Goal: Information Seeking & Learning: Check status

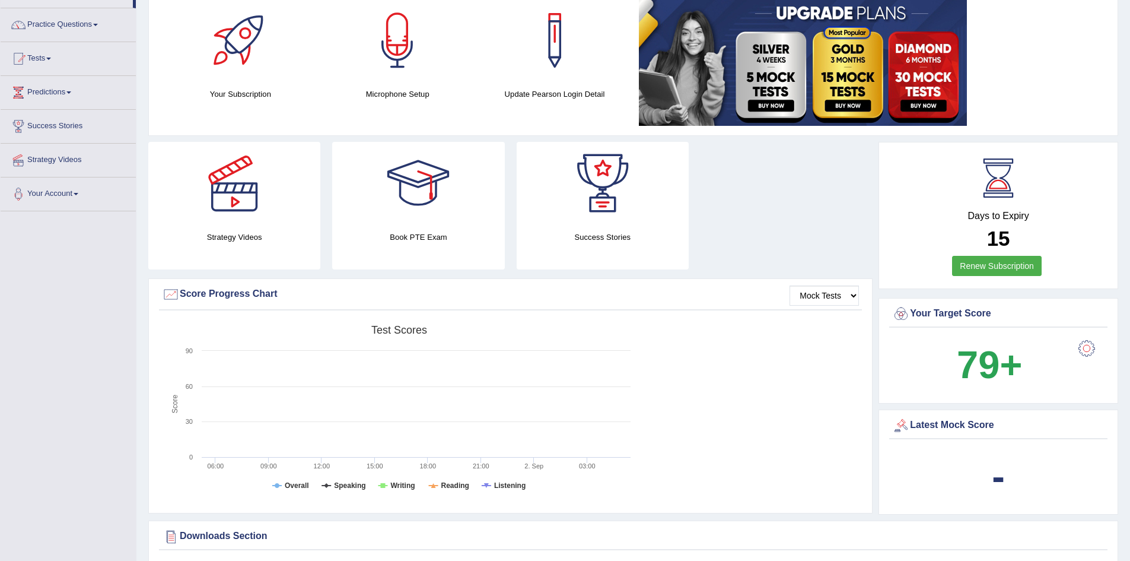
scroll to position [52, 0]
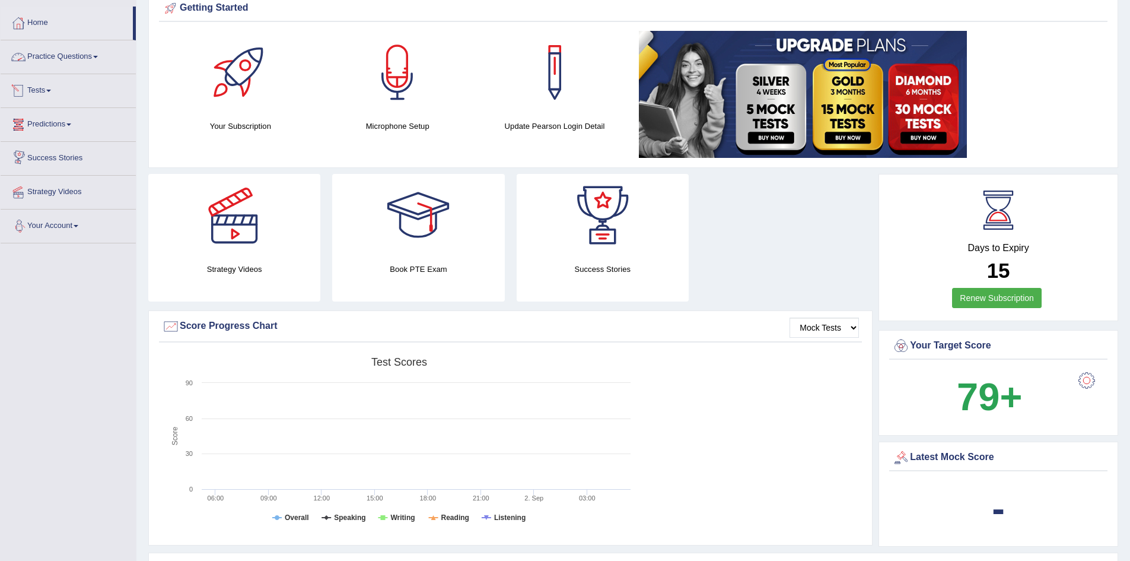
click at [37, 93] on link "Tests" at bounding box center [68, 89] width 135 height 30
click at [46, 160] on link "History" at bounding box center [77, 160] width 111 height 21
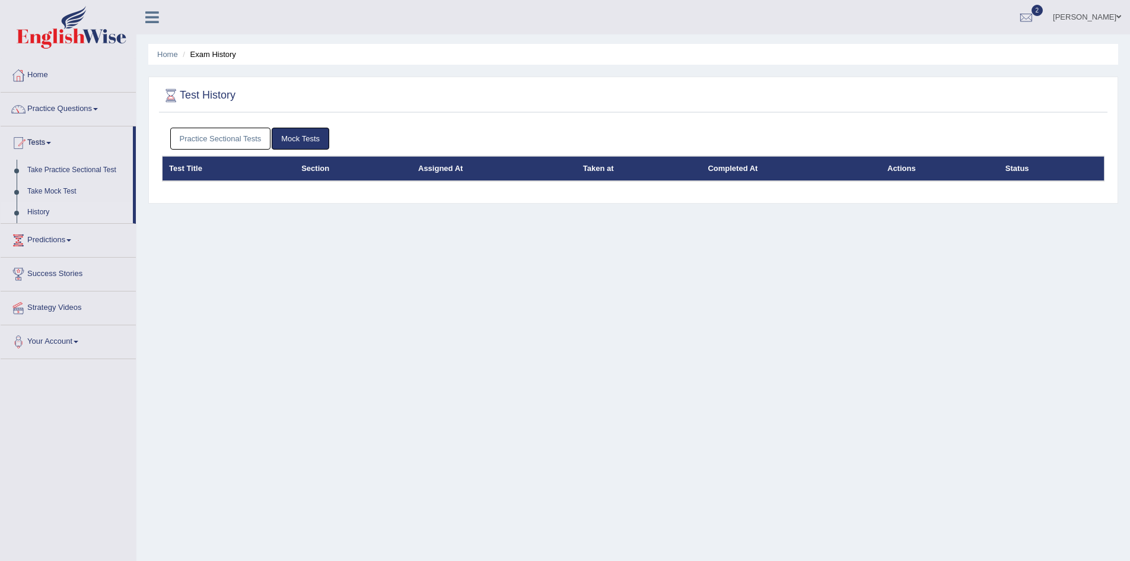
click at [194, 142] on link "Practice Sectional Tests" at bounding box center [220, 139] width 101 height 22
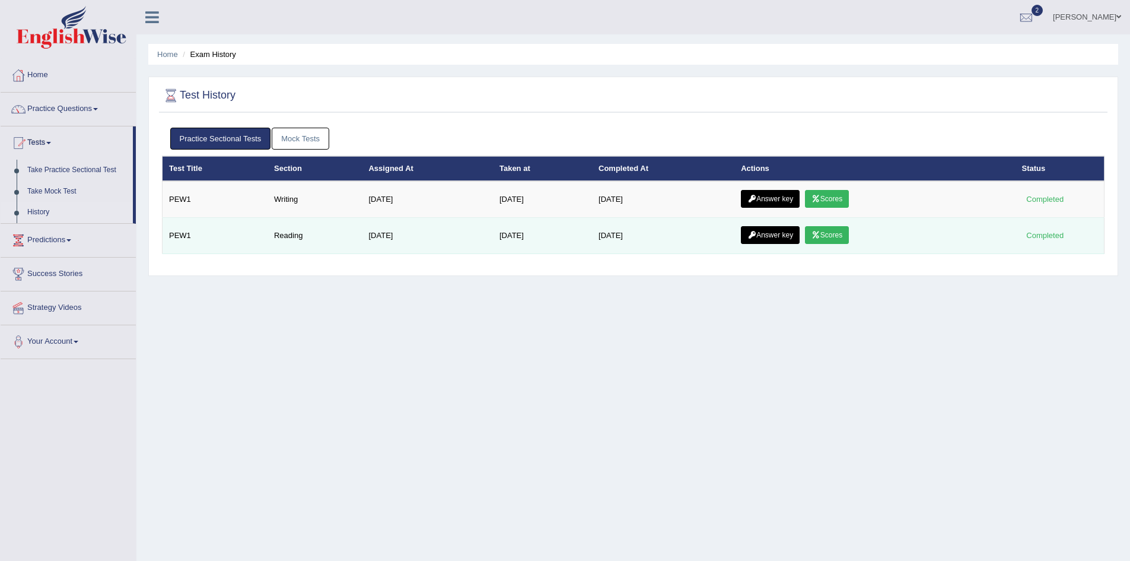
click at [841, 238] on link "Scores" at bounding box center [827, 235] width 44 height 18
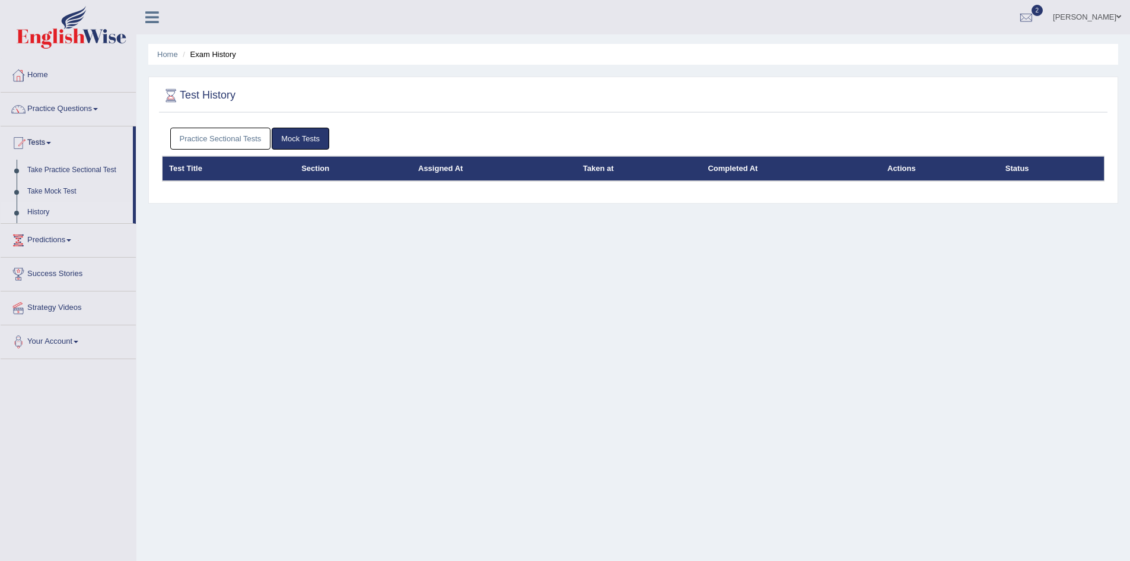
click at [252, 138] on link "Practice Sectional Tests" at bounding box center [220, 139] width 101 height 22
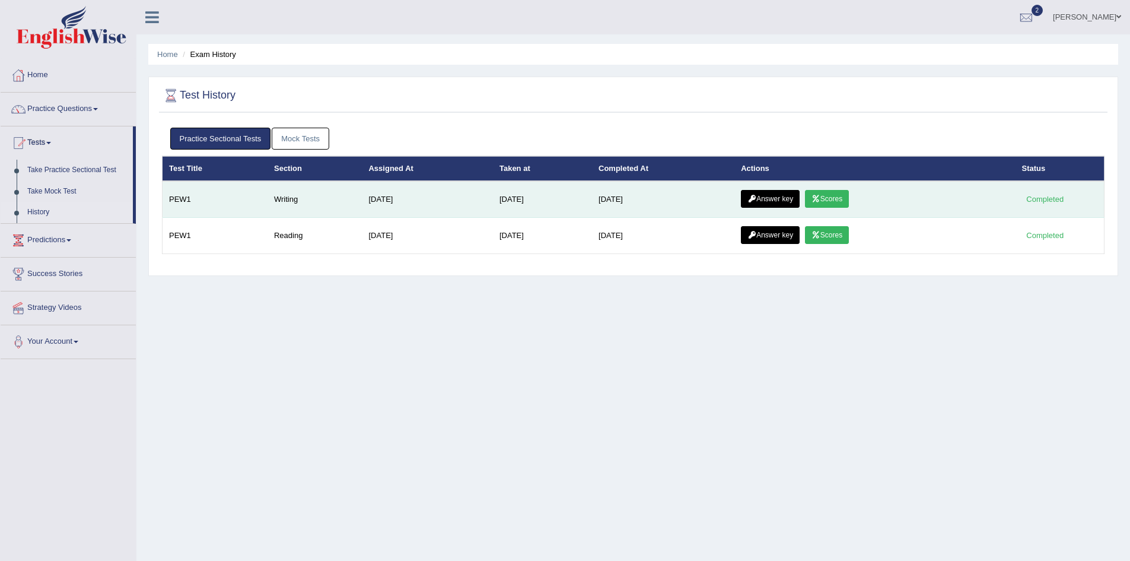
click at [829, 195] on link "Scores" at bounding box center [827, 199] width 44 height 18
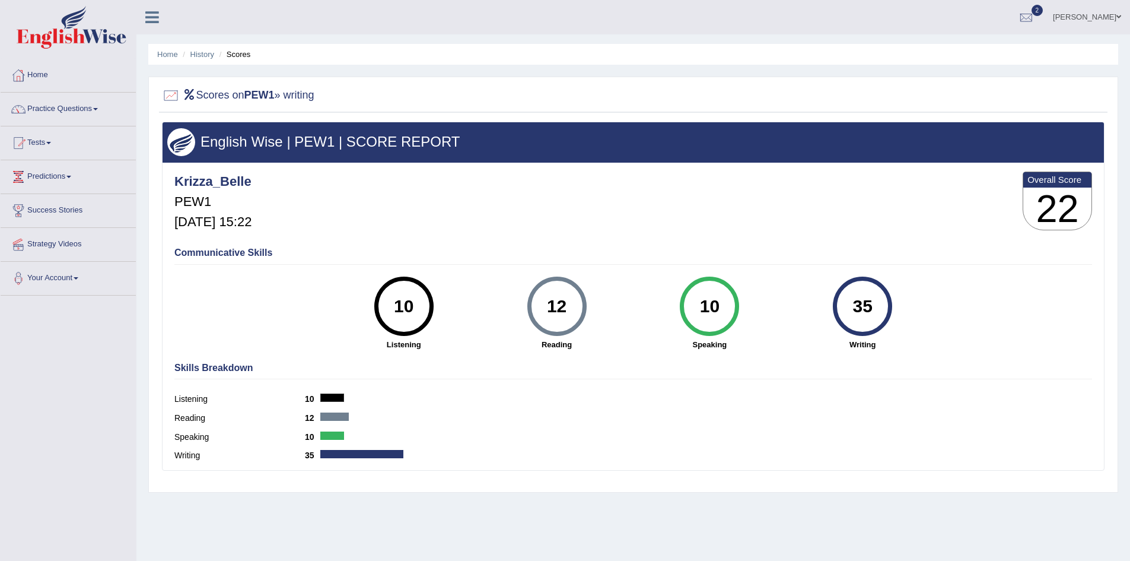
click at [352, 455] on div at bounding box center [361, 454] width 83 height 8
click at [56, 173] on link "Predictions" at bounding box center [68, 175] width 135 height 30
click at [47, 143] on link "Tests" at bounding box center [68, 141] width 135 height 30
click at [46, 210] on link "History" at bounding box center [77, 212] width 111 height 21
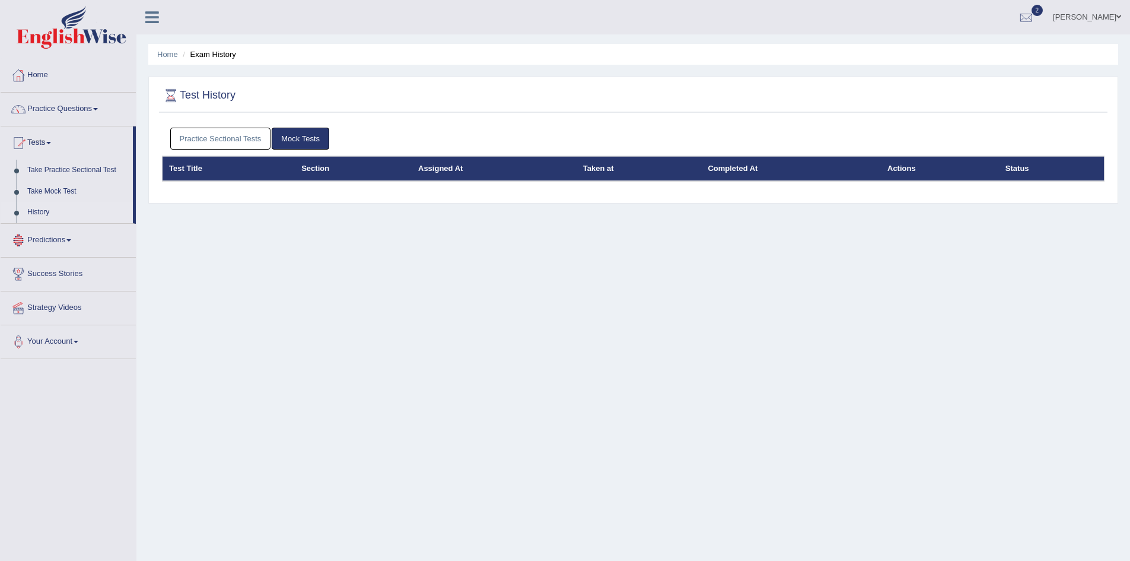
click at [216, 141] on link "Practice Sectional Tests" at bounding box center [220, 139] width 101 height 22
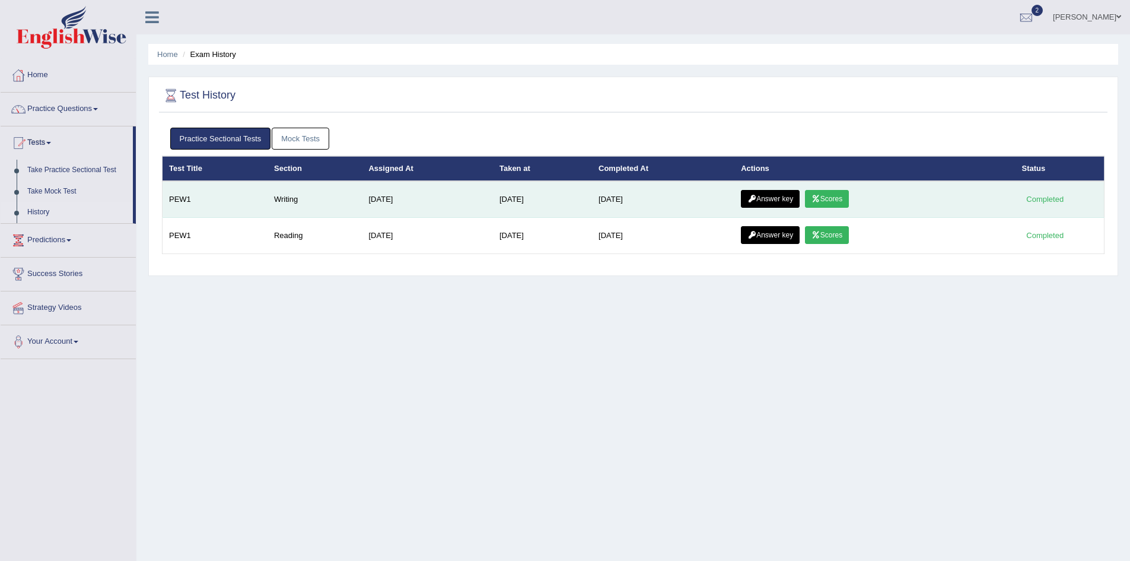
click at [762, 192] on link "Answer key" at bounding box center [770, 199] width 59 height 18
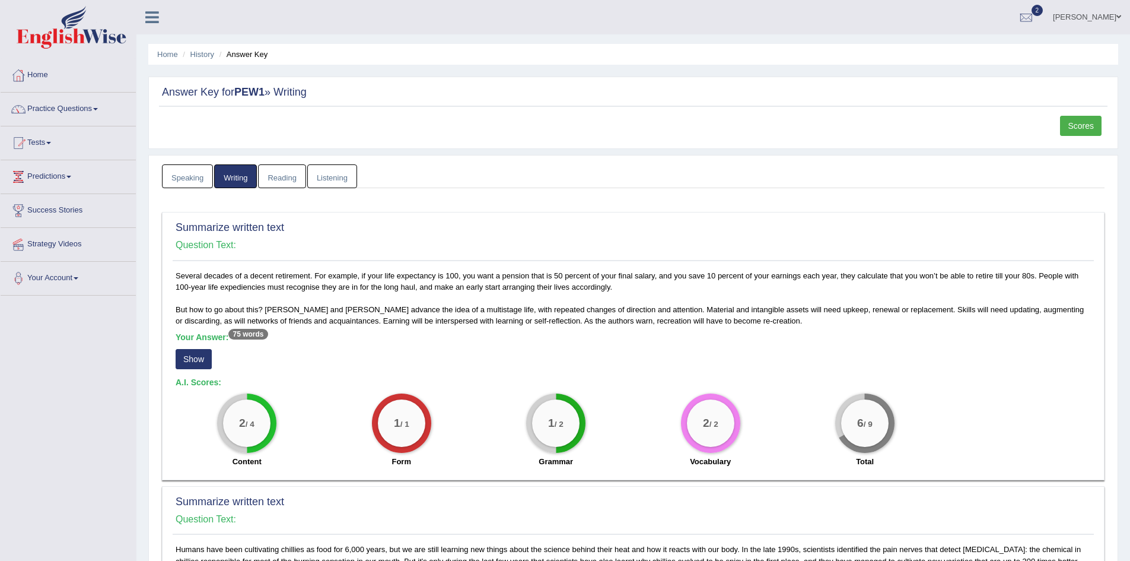
click at [295, 171] on link "Reading" at bounding box center [281, 176] width 47 height 24
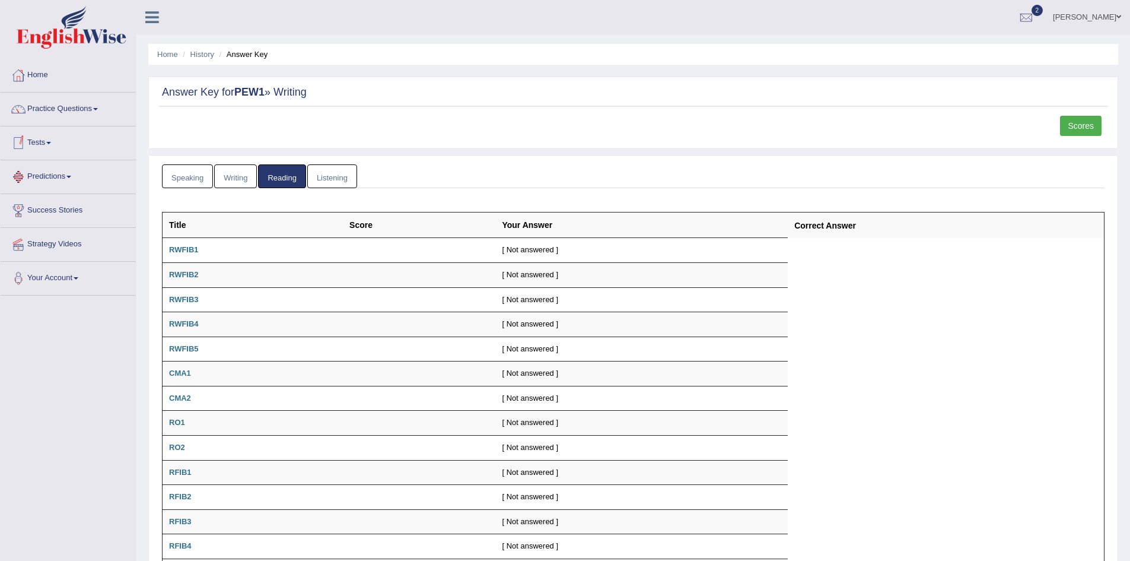
click at [46, 148] on link "Tests" at bounding box center [68, 141] width 135 height 30
click at [42, 220] on link "History" at bounding box center [77, 212] width 111 height 21
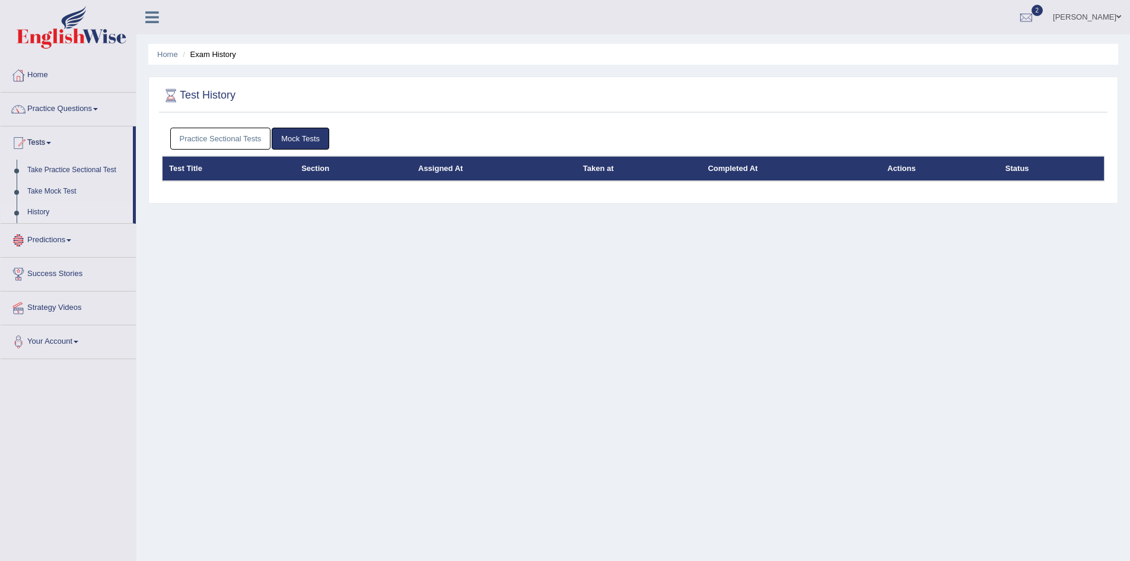
click at [45, 210] on link "History" at bounding box center [77, 212] width 111 height 21
click at [249, 140] on link "Practice Sectional Tests" at bounding box center [220, 139] width 101 height 22
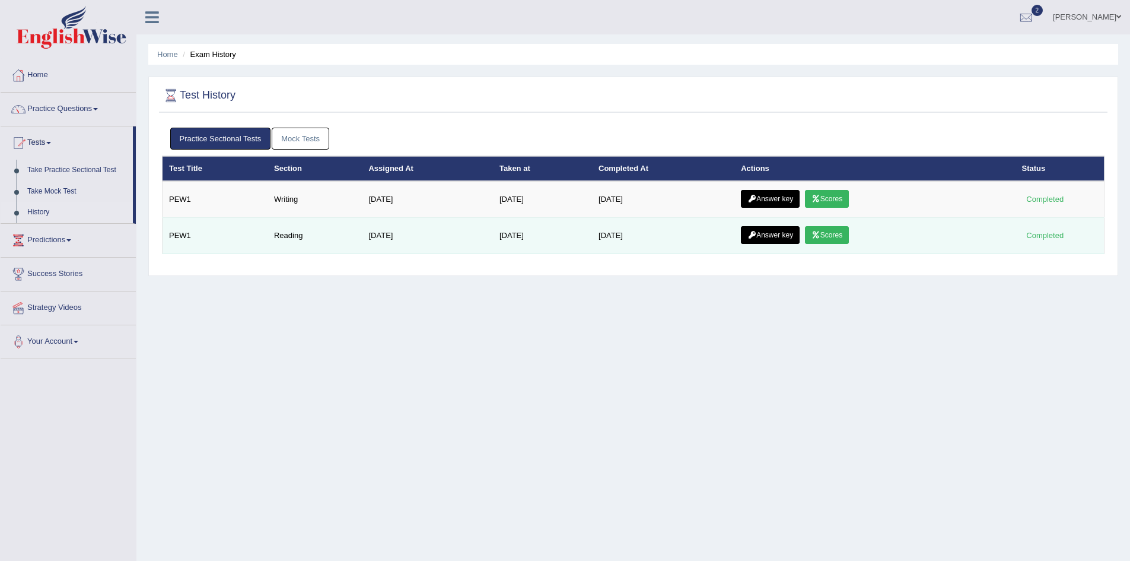
drag, startPoint x: 837, startPoint y: 247, endPoint x: 837, endPoint y: 238, distance: 8.3
click at [837, 244] on td "Answer key Scores" at bounding box center [874, 236] width 281 height 36
click at [836, 238] on link "Scores" at bounding box center [827, 235] width 44 height 18
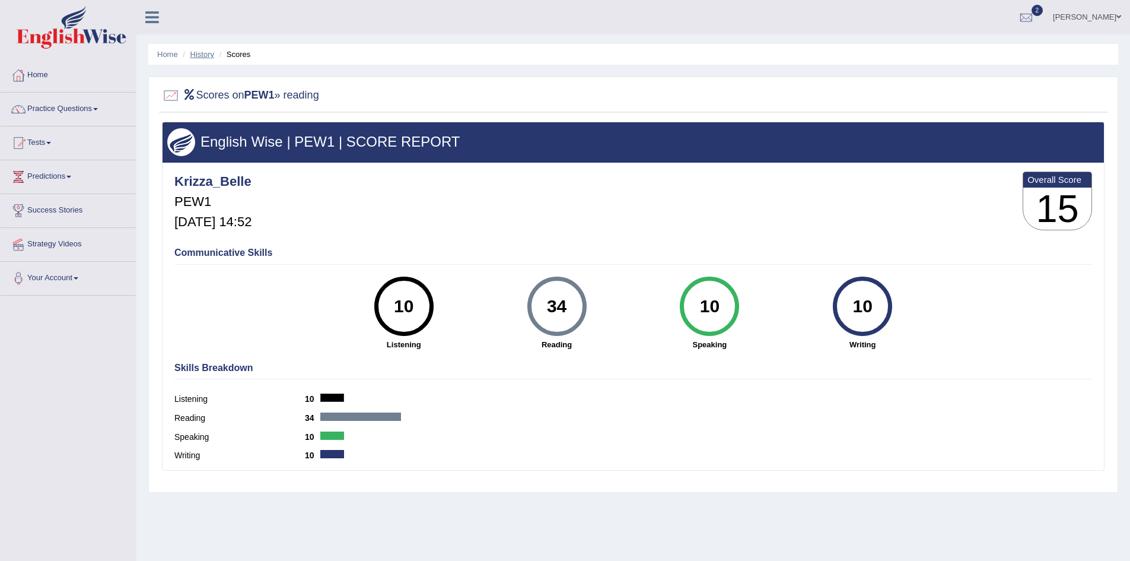
click at [203, 53] on link "History" at bounding box center [202, 54] width 24 height 9
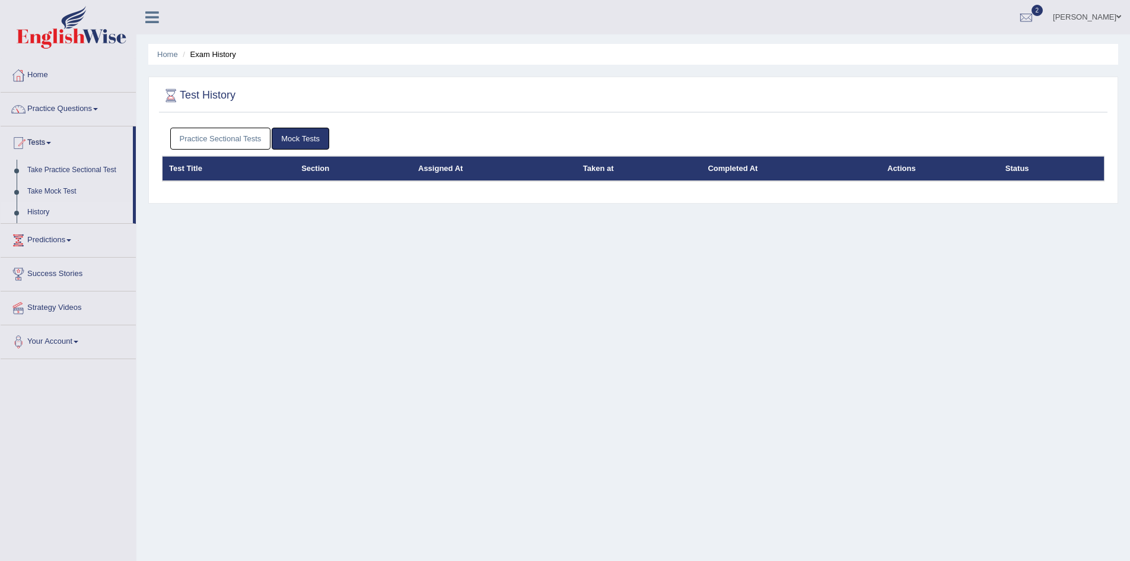
click at [217, 138] on link "Practice Sectional Tests" at bounding box center [220, 139] width 101 height 22
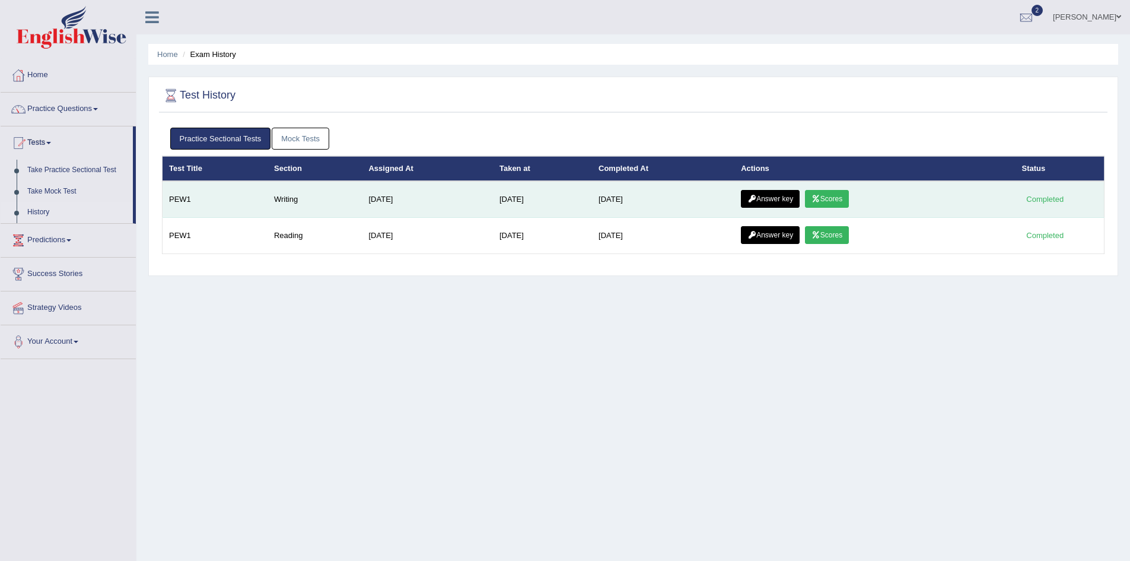
click at [814, 198] on link "Scores" at bounding box center [827, 199] width 44 height 18
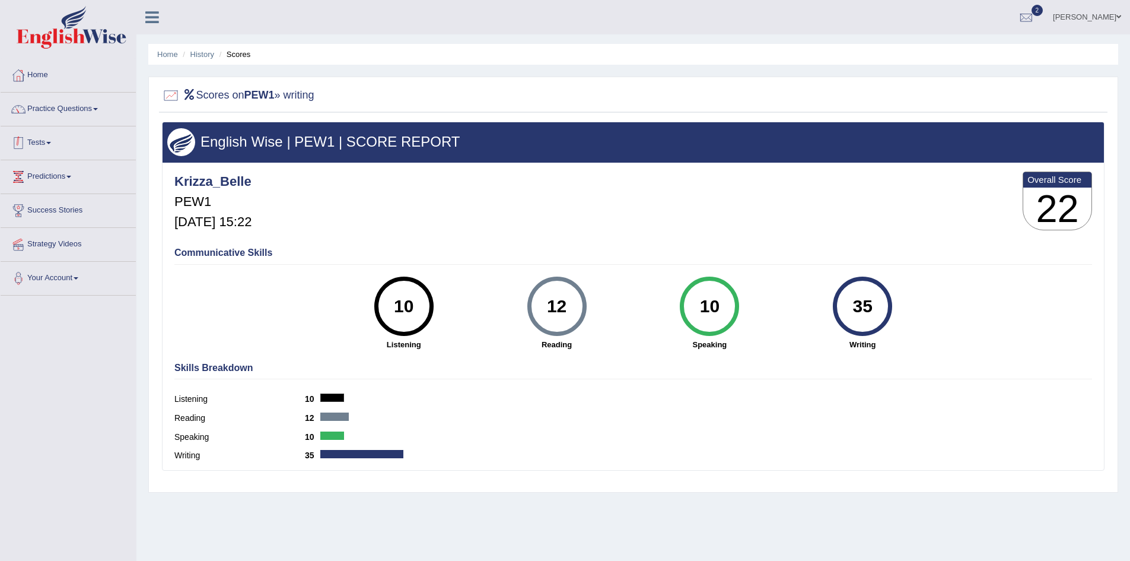
click at [52, 139] on link "Tests" at bounding box center [68, 141] width 135 height 30
click at [68, 173] on link "Take Practice Sectional Test" at bounding box center [77, 170] width 111 height 21
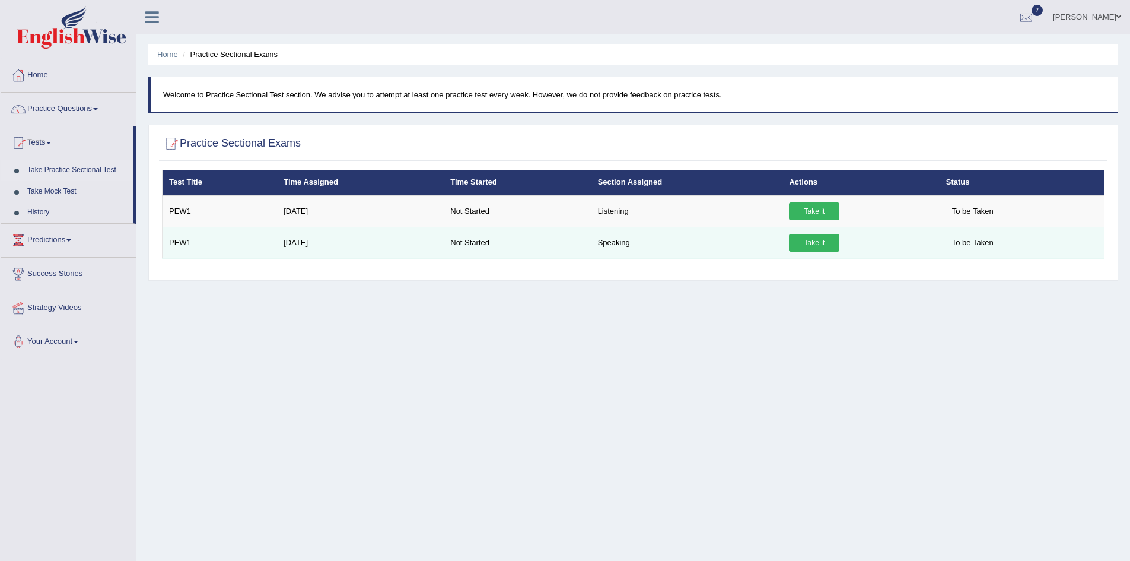
drag, startPoint x: 217, startPoint y: 247, endPoint x: 214, endPoint y: 229, distance: 18.6
click at [214, 230] on td "PEW1" at bounding box center [220, 242] width 115 height 31
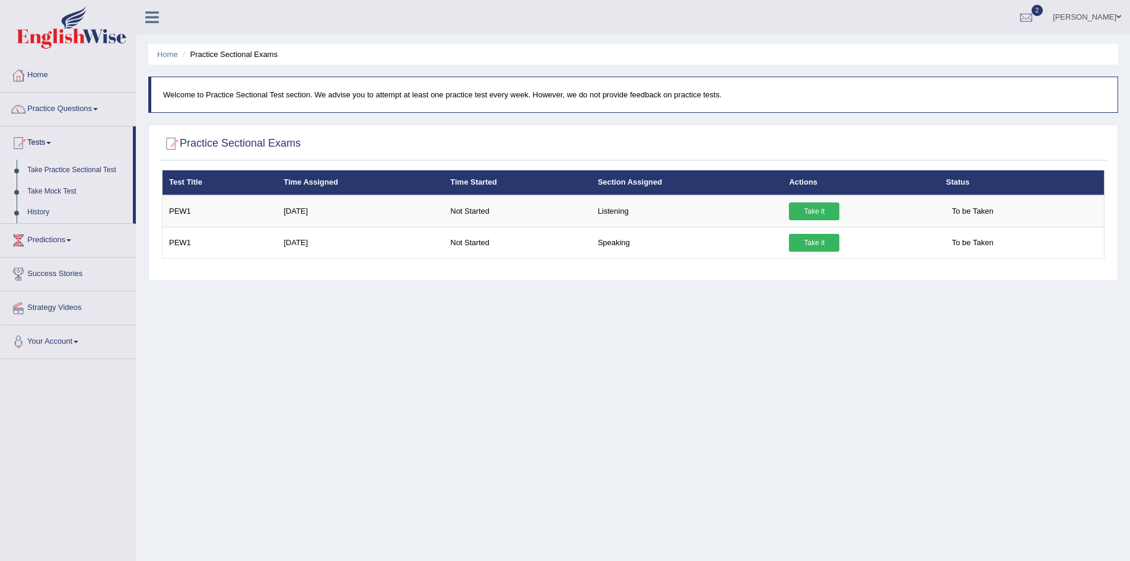
click at [44, 211] on link "History" at bounding box center [77, 212] width 111 height 21
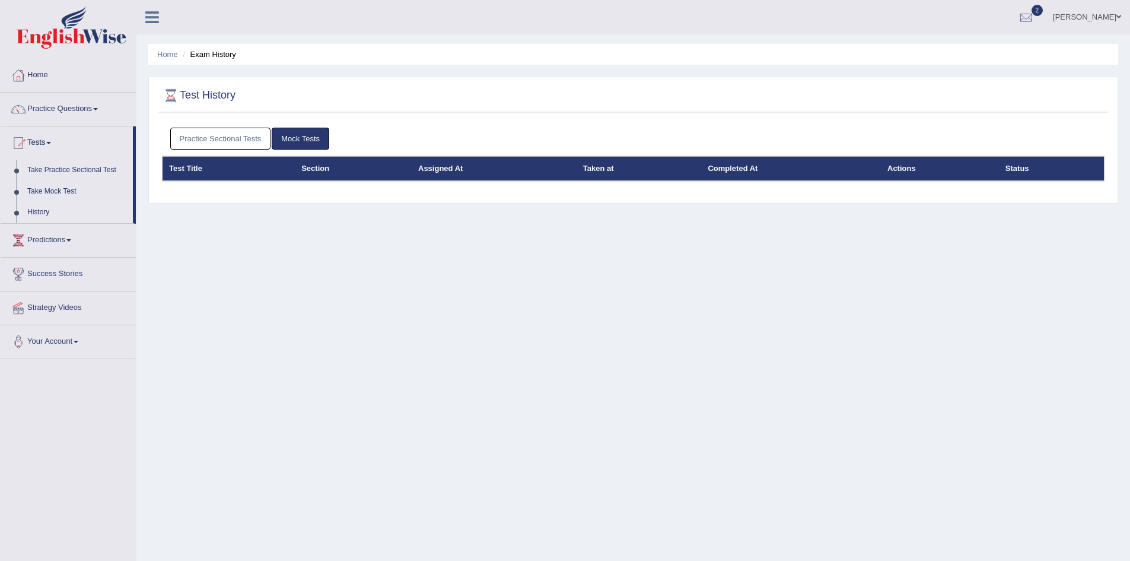
click at [233, 144] on link "Practice Sectional Tests" at bounding box center [220, 139] width 101 height 22
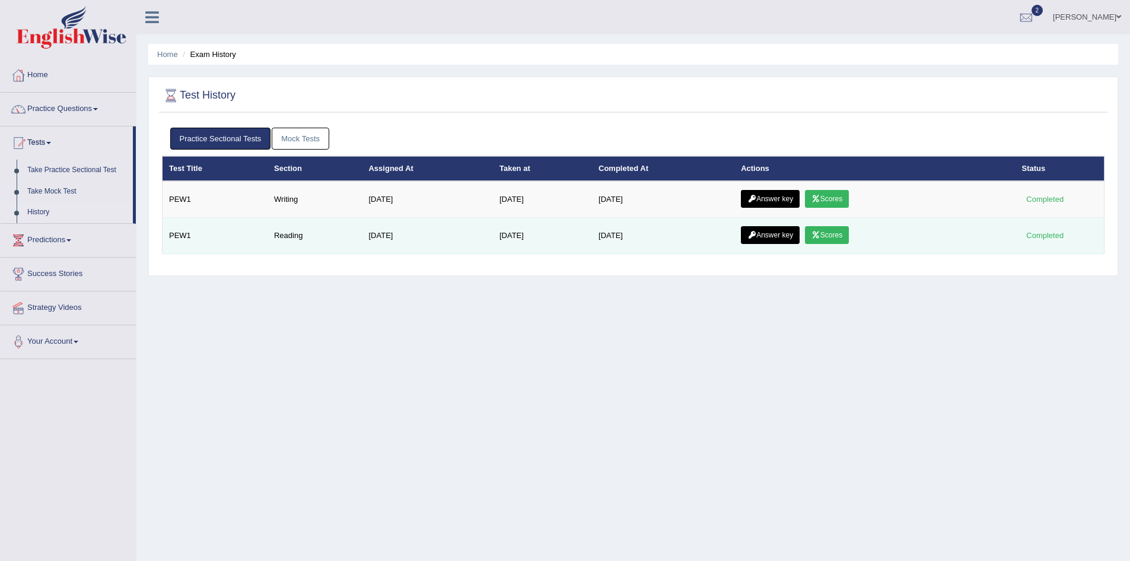
click at [847, 229] on link "Scores" at bounding box center [827, 235] width 44 height 18
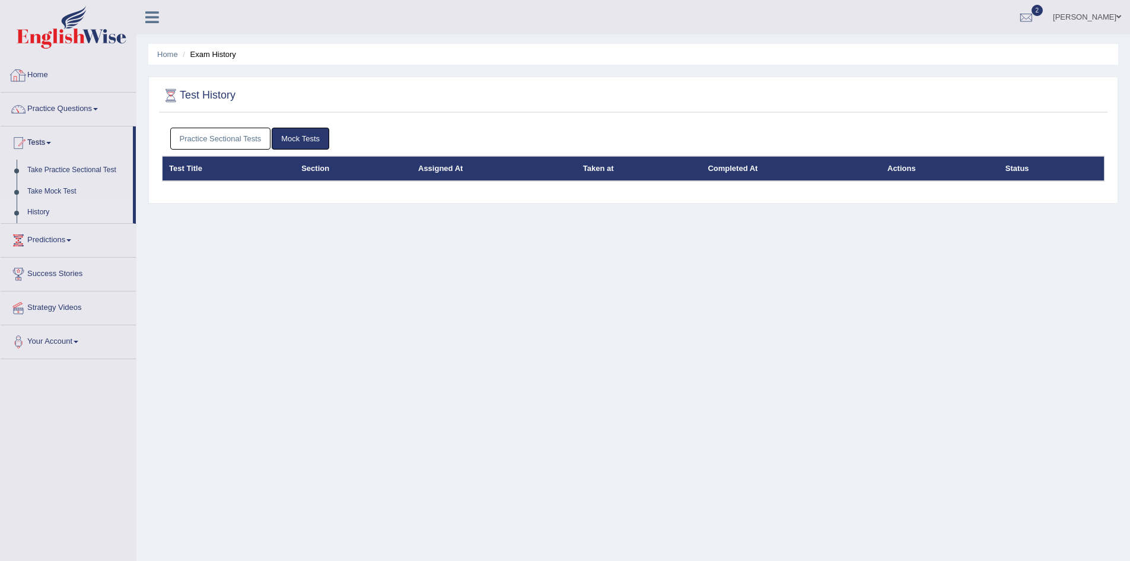
click at [194, 136] on link "Practice Sectional Tests" at bounding box center [220, 139] width 101 height 22
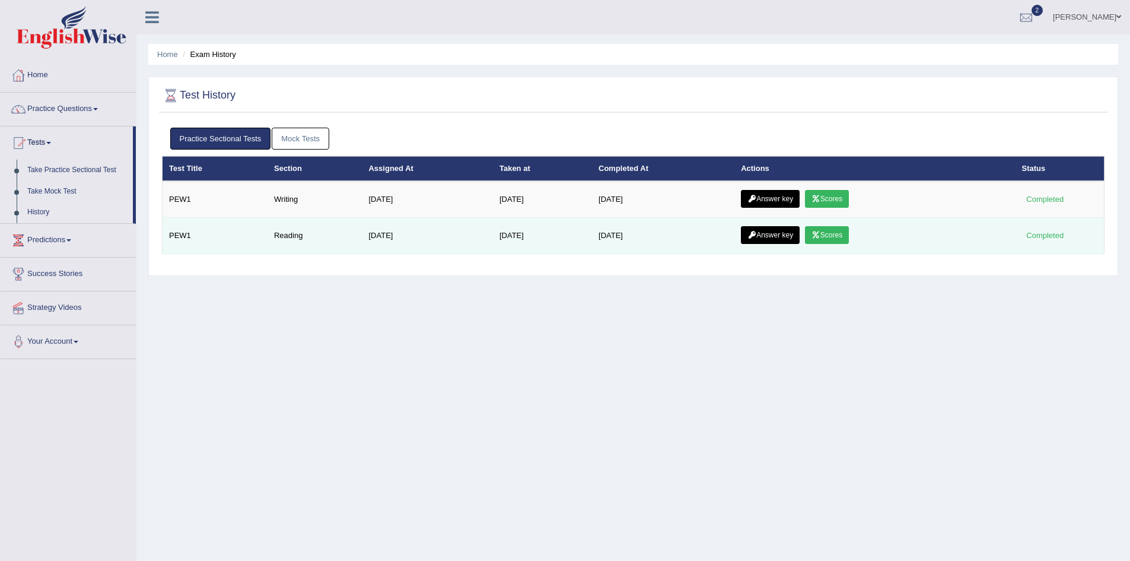
click at [774, 240] on link "Answer key" at bounding box center [770, 235] width 59 height 18
